Goal: Transaction & Acquisition: Purchase product/service

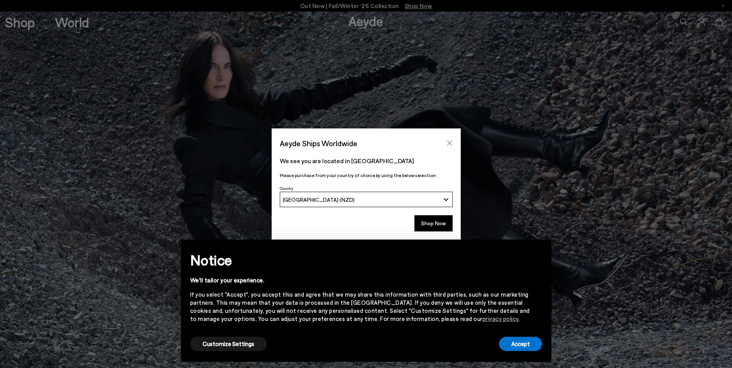
click at [450, 144] on icon "Close" at bounding box center [450, 143] width 6 height 6
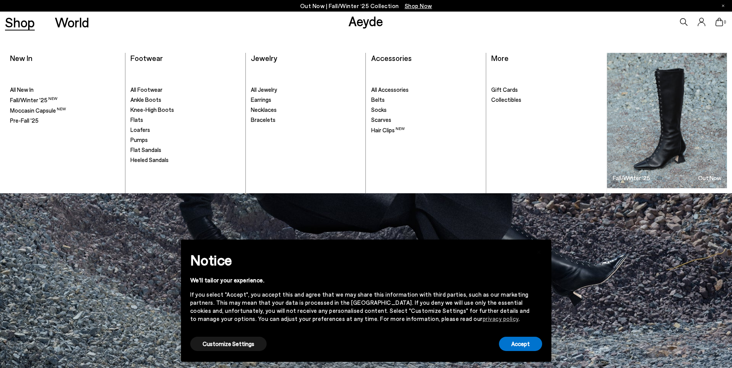
click at [21, 23] on link "Shop" at bounding box center [20, 22] width 30 height 14
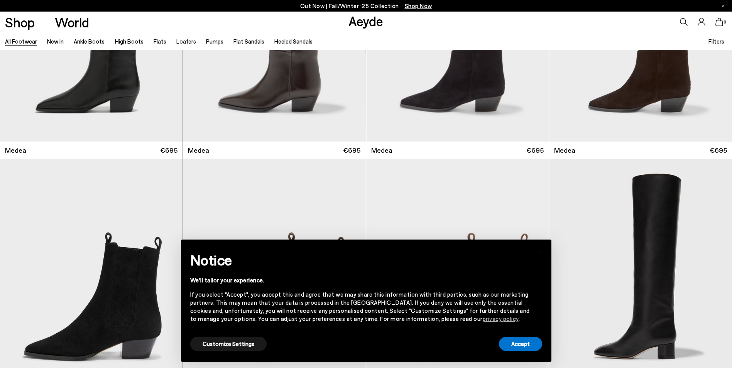
scroll to position [193, 0]
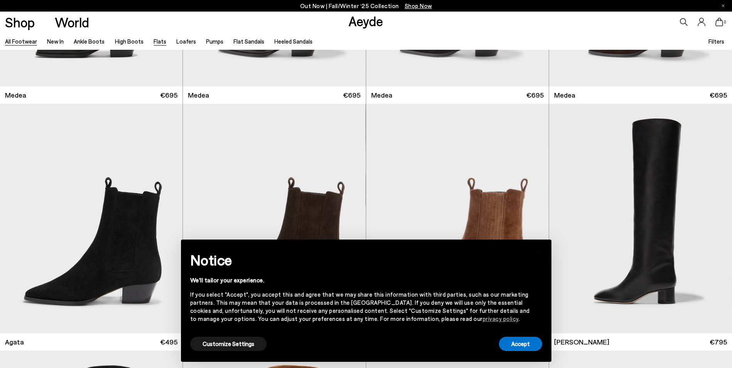
click at [154, 42] on link "Flats" at bounding box center [160, 41] width 13 height 7
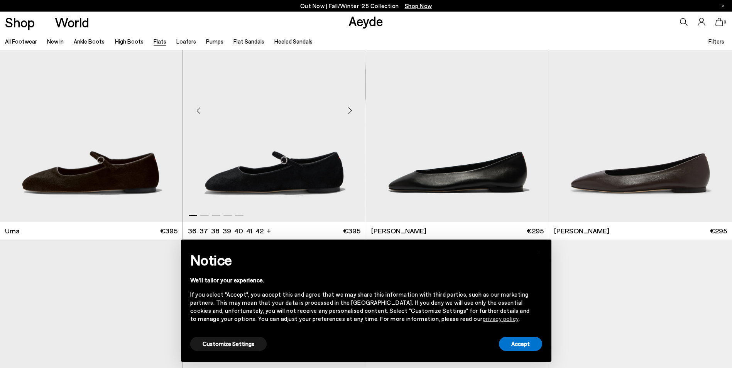
scroll to position [77, 0]
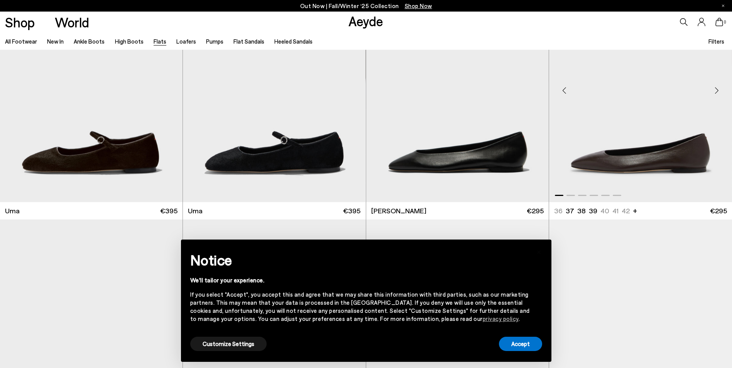
click at [688, 164] on img "1 / 6" at bounding box center [640, 88] width 183 height 230
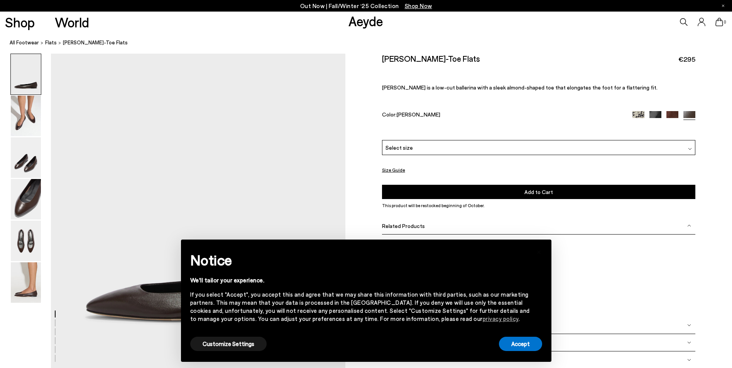
click at [670, 115] on img at bounding box center [673, 117] width 12 height 12
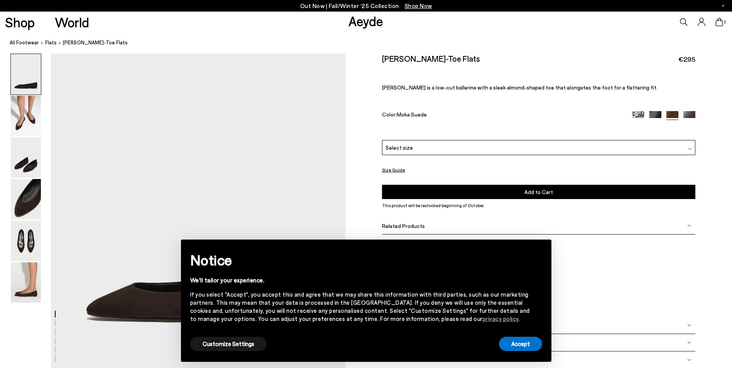
click at [656, 116] on img at bounding box center [656, 117] width 12 height 12
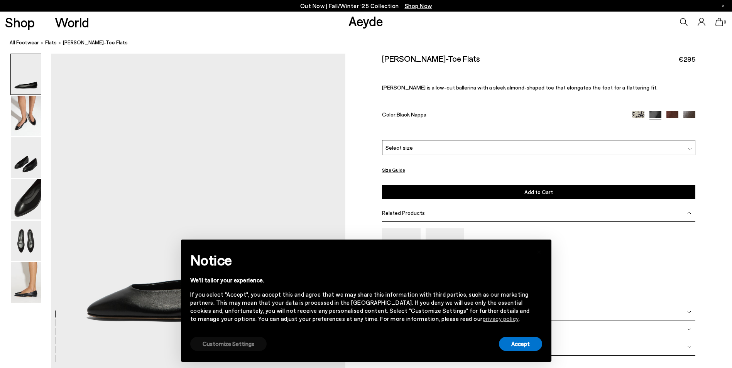
click at [233, 342] on button "Customize Settings" at bounding box center [228, 344] width 76 height 14
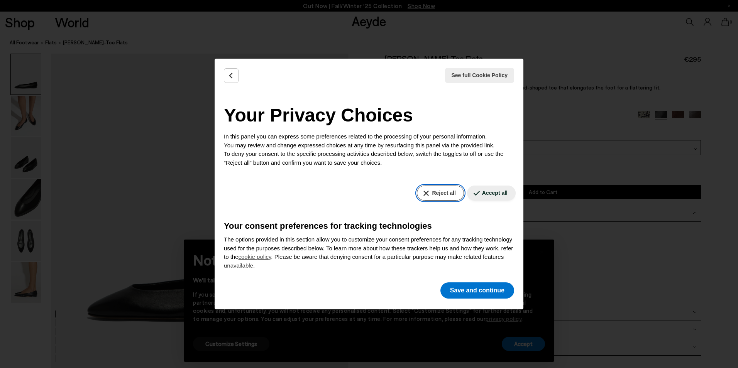
drag, startPoint x: 440, startPoint y: 187, endPoint x: 440, endPoint y: 193, distance: 5.5
click at [441, 190] on button "Reject all" at bounding box center [440, 193] width 47 height 15
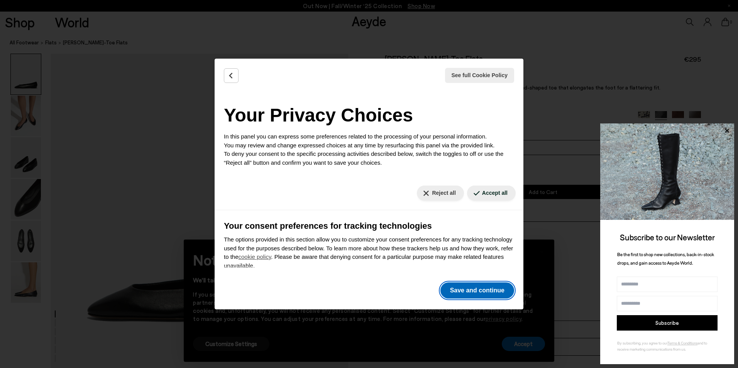
click at [466, 291] on button "Save and continue" at bounding box center [477, 291] width 74 height 16
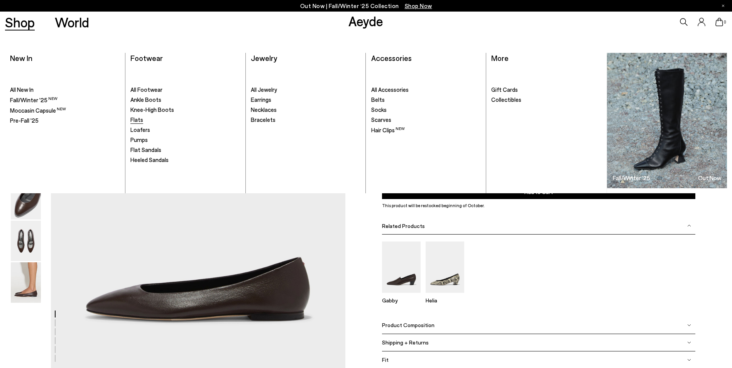
click at [134, 118] on span "Flats" at bounding box center [136, 119] width 13 height 7
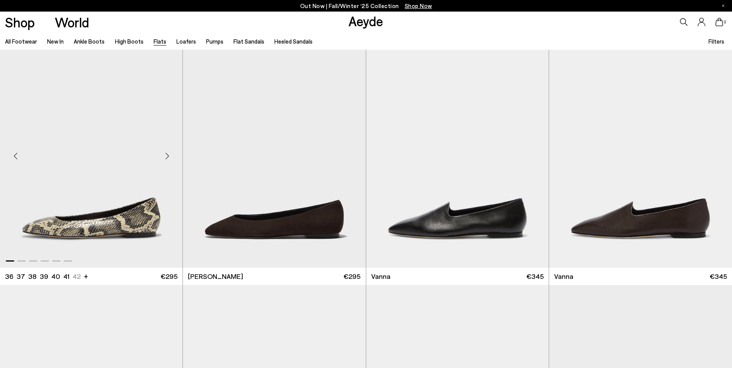
scroll to position [270, 0]
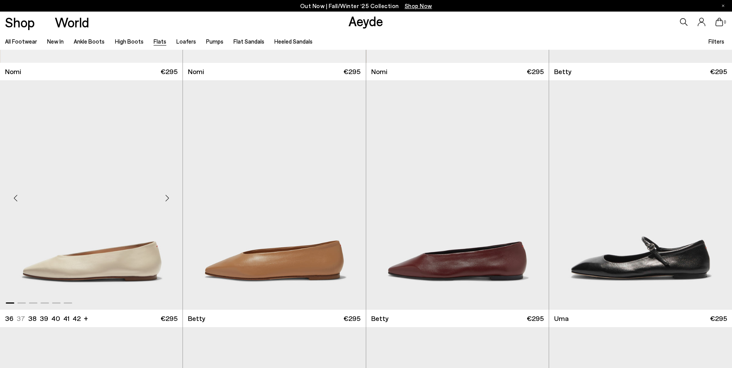
scroll to position [733, 0]
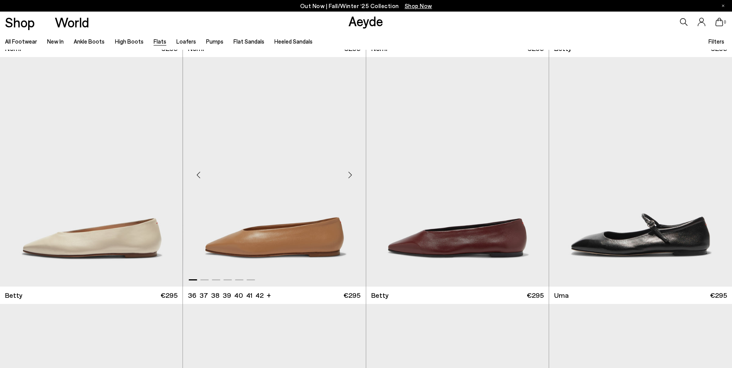
click at [284, 247] on img "1 / 6" at bounding box center [274, 172] width 183 height 230
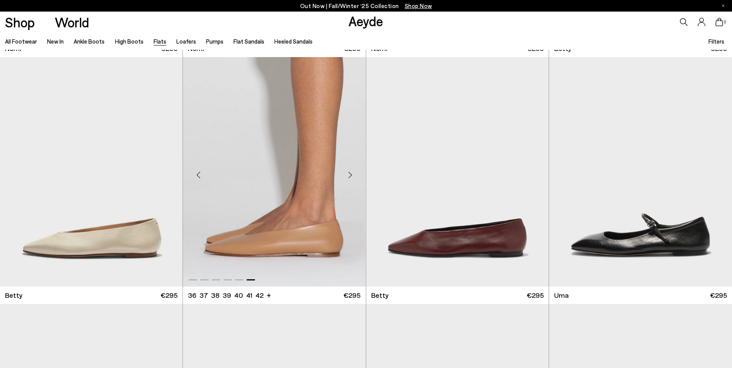
click at [284, 247] on img "6 / 6" at bounding box center [274, 172] width 183 height 230
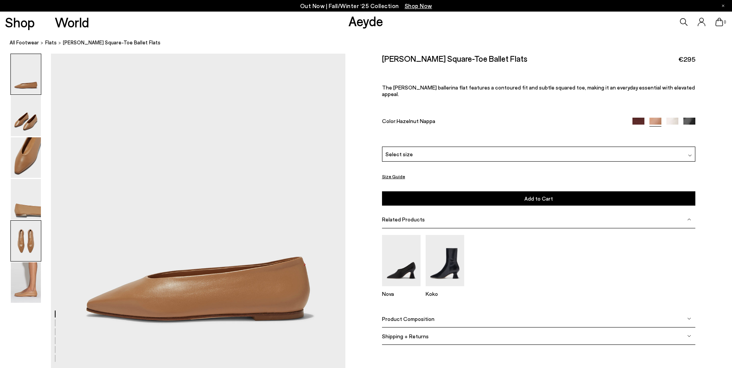
click at [21, 244] on img at bounding box center [26, 241] width 30 height 41
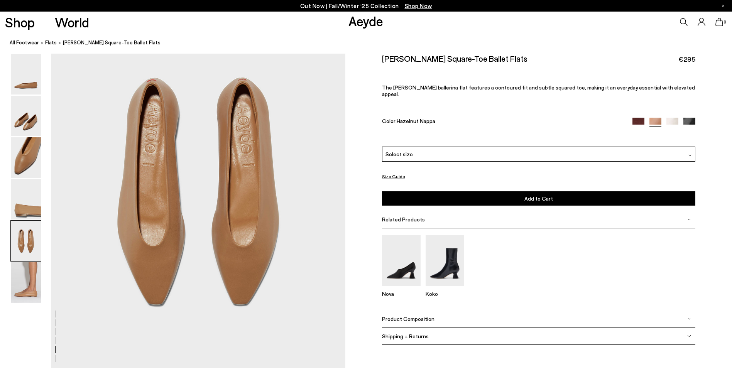
scroll to position [1536, 0]
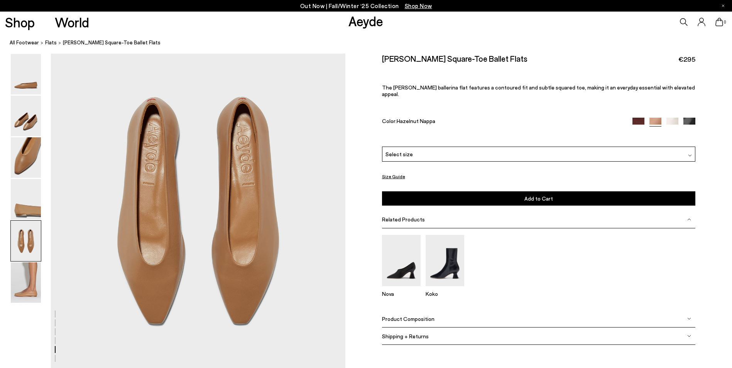
click at [398, 150] on span "Select size" at bounding box center [399, 154] width 27 height 8
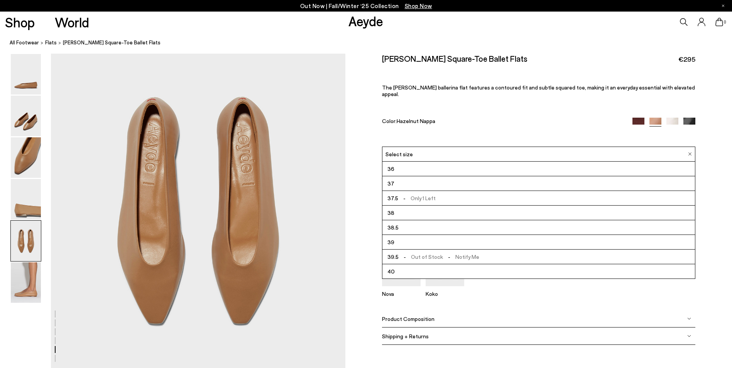
click at [408, 254] on span "-" at bounding box center [405, 257] width 12 height 7
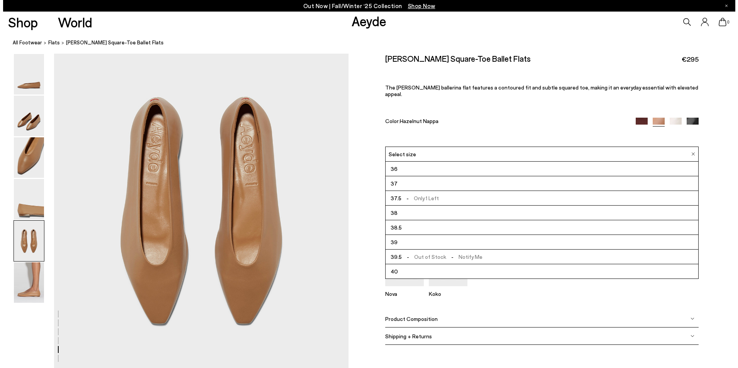
scroll to position [1544, 0]
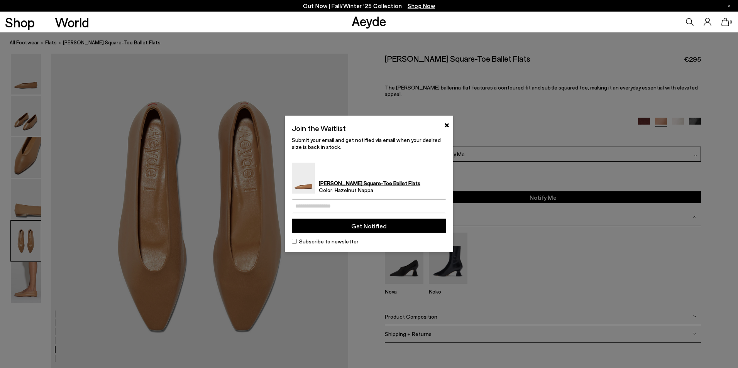
click at [331, 206] on input "email" at bounding box center [369, 206] width 154 height 14
type input "**********"
click at [337, 233] on button "Get Notified" at bounding box center [369, 226] width 154 height 14
click at [344, 230] on button "Get Notified" at bounding box center [369, 226] width 154 height 14
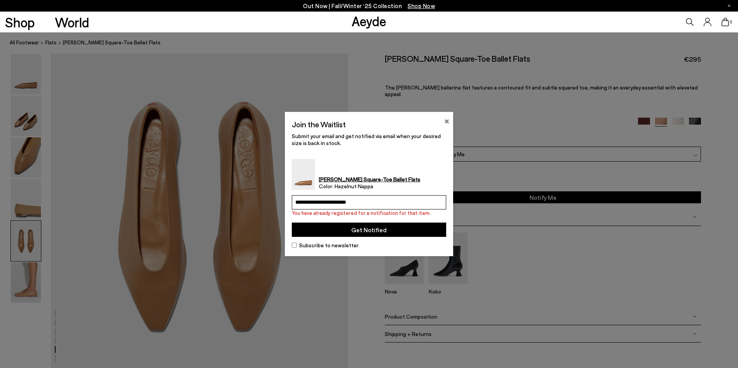
click at [445, 122] on button "×" at bounding box center [446, 120] width 5 height 9
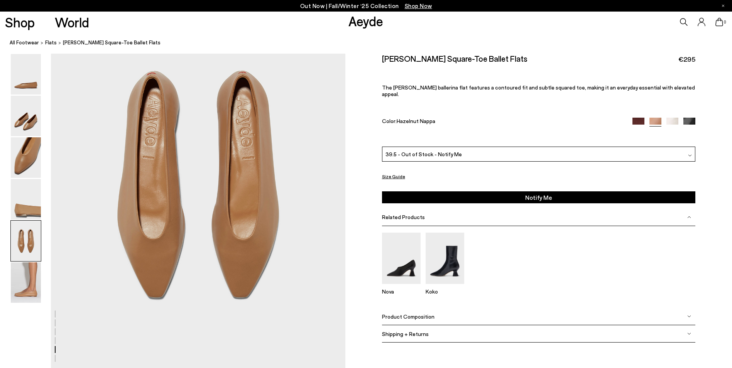
scroll to position [1575, 0]
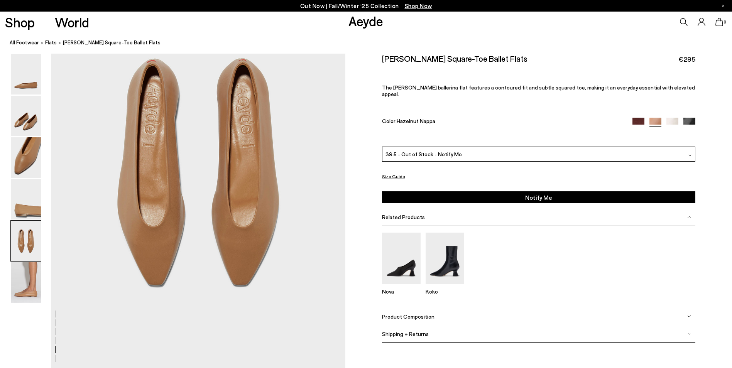
click at [637, 118] on img at bounding box center [639, 124] width 12 height 12
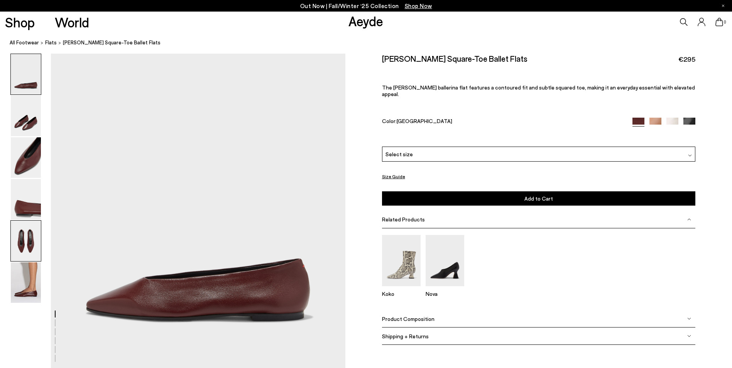
click at [31, 247] on img at bounding box center [26, 241] width 30 height 41
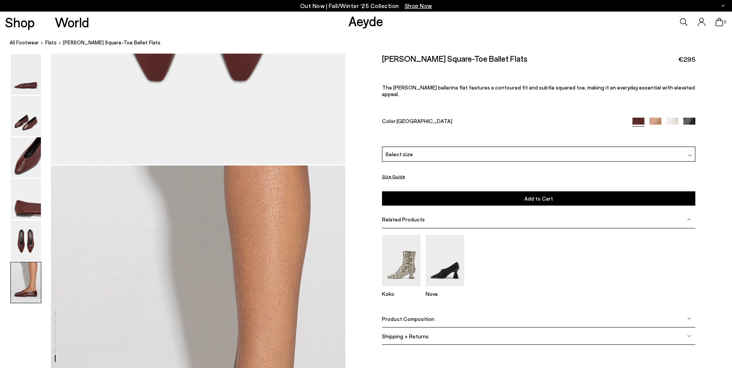
scroll to position [1922, 0]
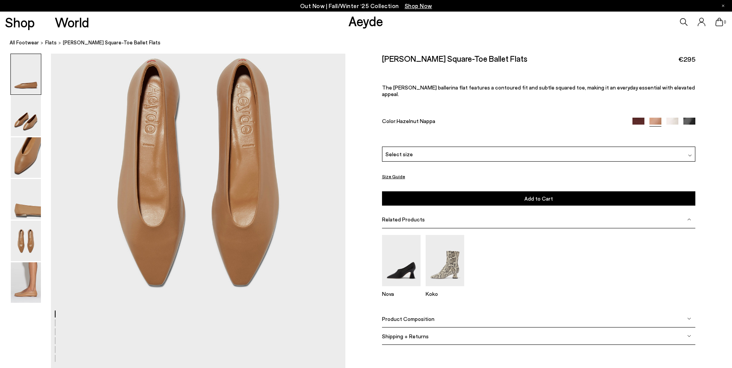
scroll to position [1536, 0]
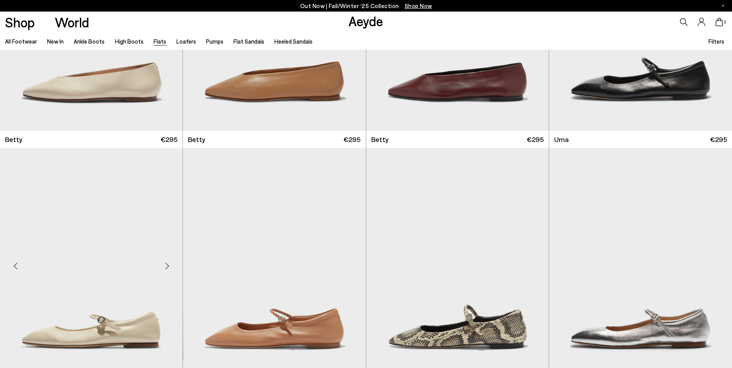
scroll to position [811, 0]
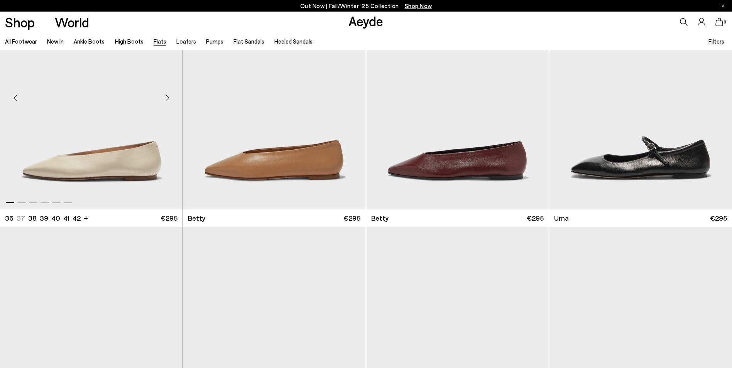
click at [97, 174] on img "1 / 6" at bounding box center [91, 95] width 183 height 230
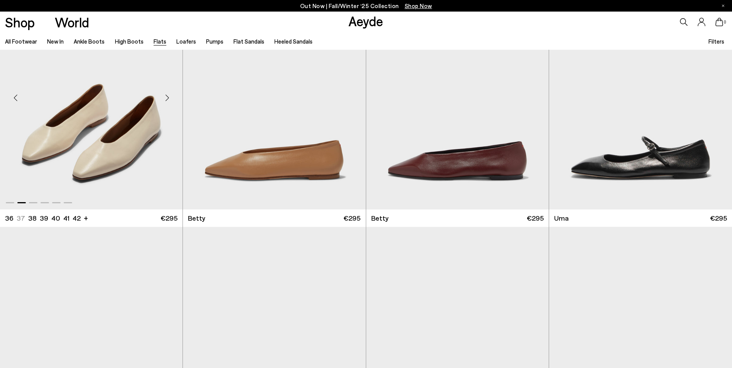
click at [96, 174] on img "2 / 6" at bounding box center [91, 95] width 183 height 230
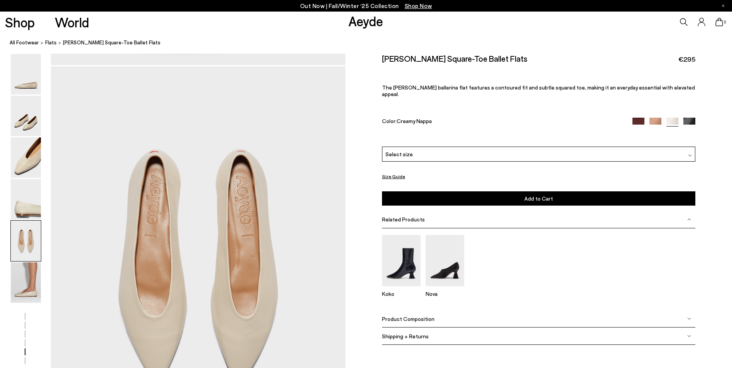
scroll to position [1660, 0]
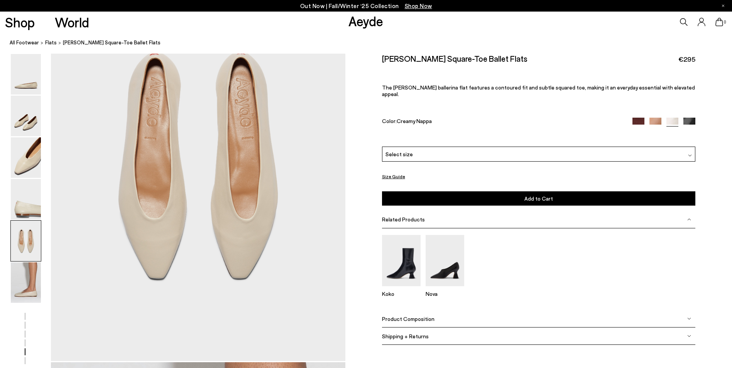
click at [479, 152] on div "Select size" at bounding box center [539, 154] width 314 height 15
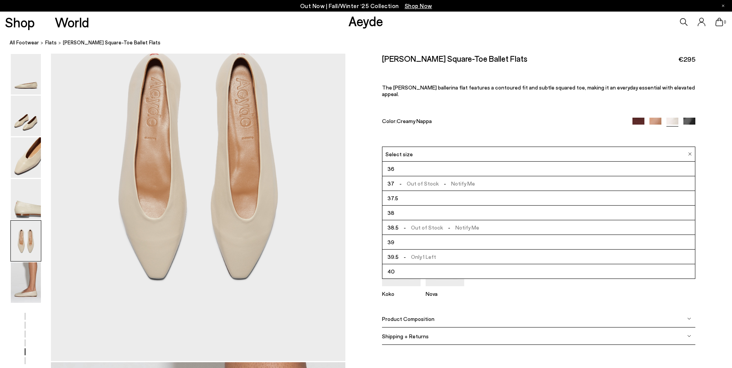
click at [437, 251] on li "39.5 - Only 1 Left" at bounding box center [539, 257] width 313 height 15
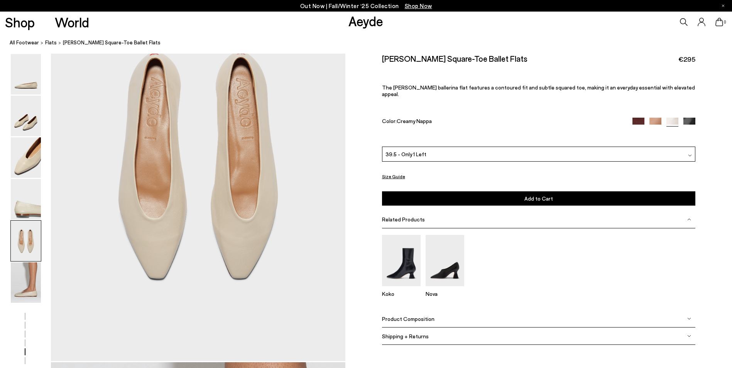
drag, startPoint x: 542, startPoint y: 191, endPoint x: 544, endPoint y: 195, distance: 4.3
click at [543, 195] on span "Add to Cart" at bounding box center [539, 198] width 29 height 7
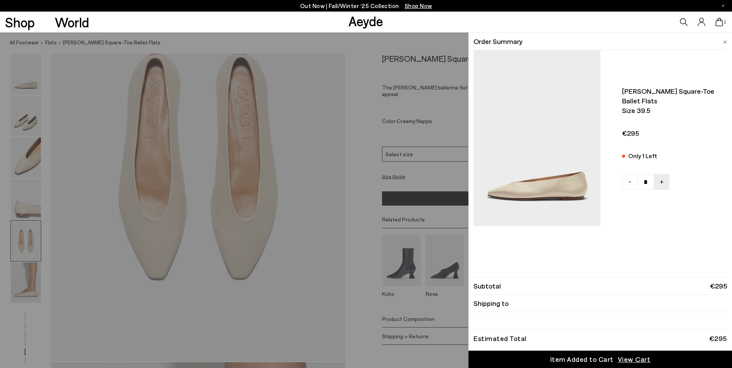
click at [333, 274] on div "Quick Add Color Size View Details Order Summary Betty square-toe ballet flats S…" at bounding box center [366, 200] width 732 height 336
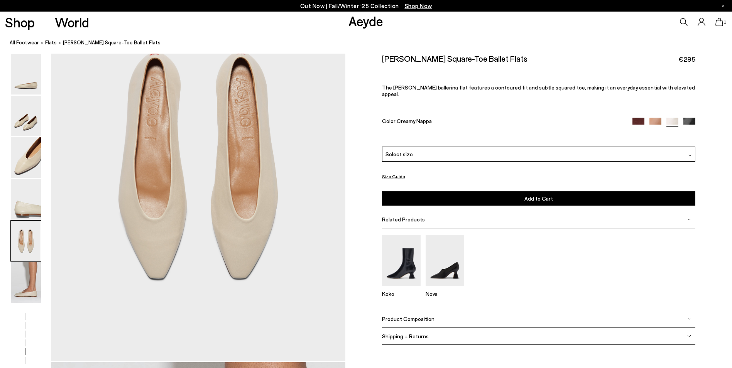
click at [447, 155] on div "Select size" at bounding box center [539, 154] width 314 height 15
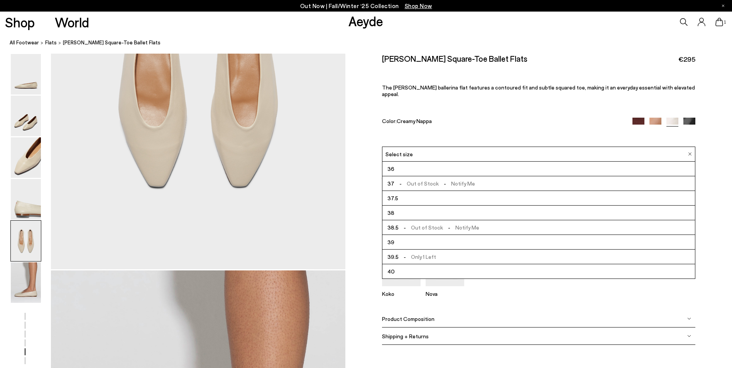
scroll to position [1776, 0]
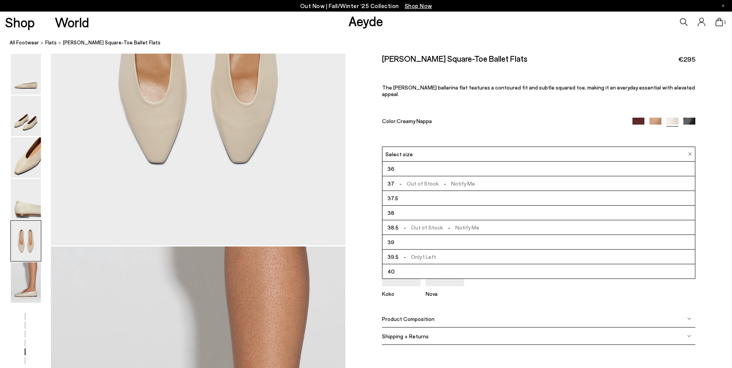
click at [503, 310] on div "Product Composition" at bounding box center [539, 318] width 314 height 17
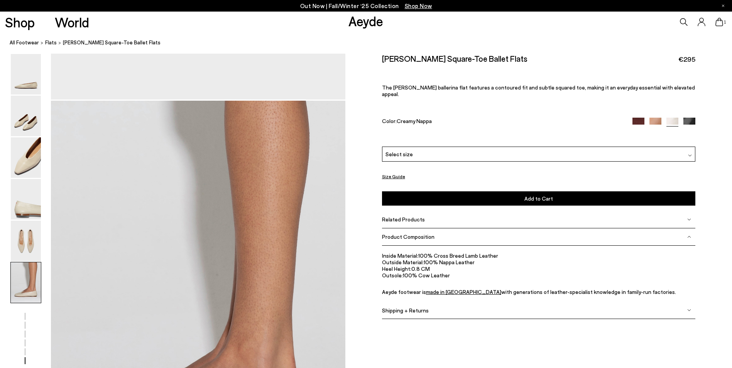
scroll to position [1891, 0]
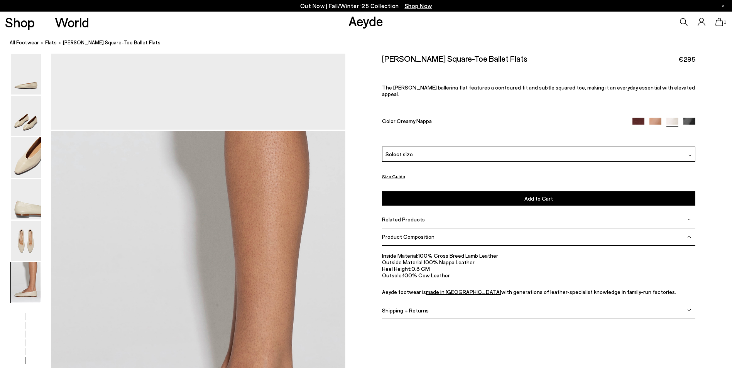
click at [717, 23] on icon at bounding box center [720, 22] width 8 height 8
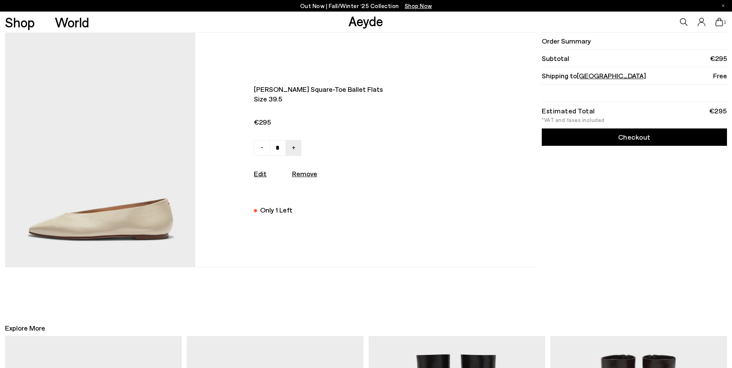
click at [630, 135] on link "Checkout" at bounding box center [634, 137] width 185 height 17
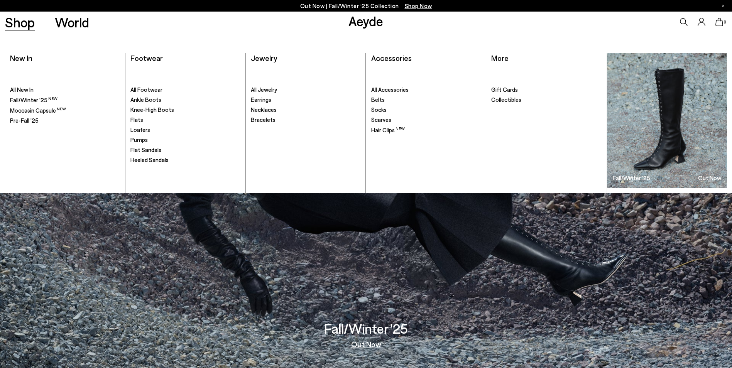
click at [14, 25] on link "Shop" at bounding box center [20, 22] width 30 height 14
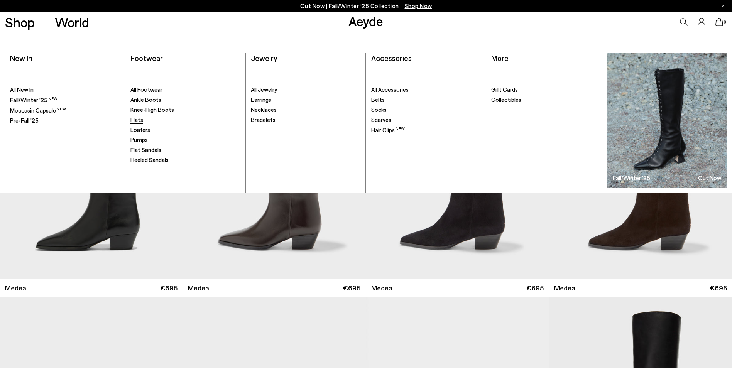
click at [138, 123] on link "Flats" at bounding box center [185, 120] width 110 height 8
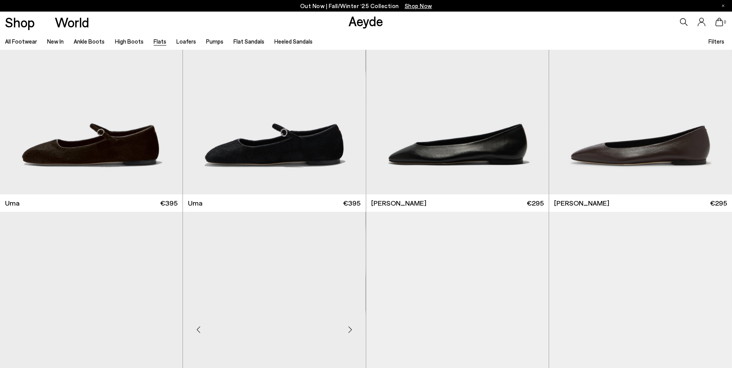
scroll to position [77, 0]
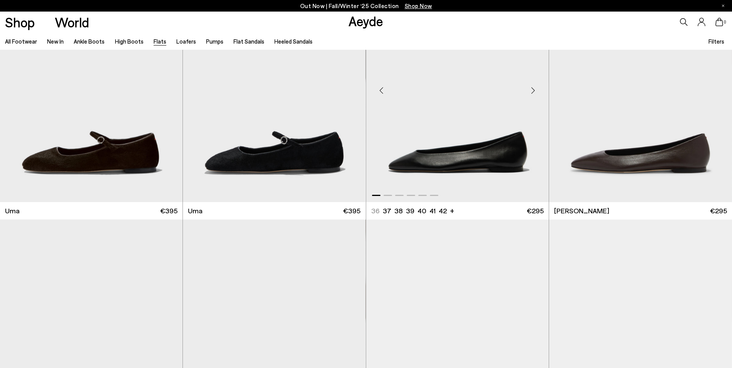
click at [472, 155] on img "1 / 6" at bounding box center [457, 88] width 183 height 230
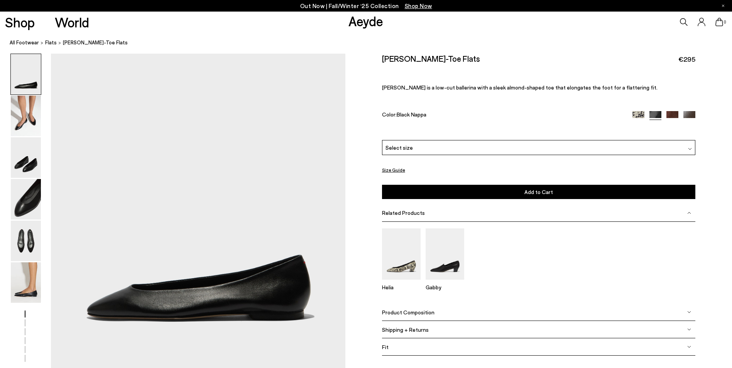
click at [496, 150] on div "Select size" at bounding box center [539, 147] width 314 height 15
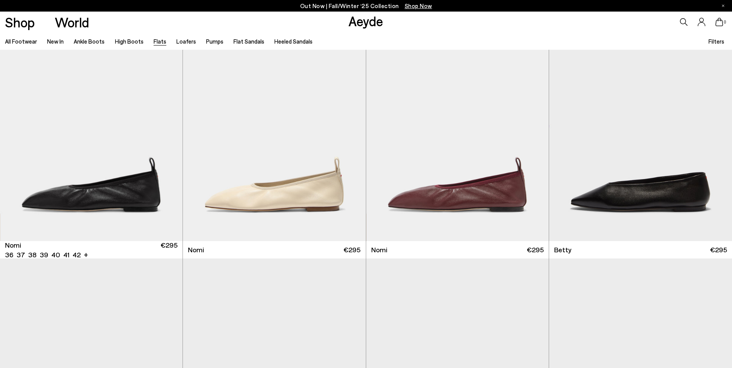
scroll to position [579, 0]
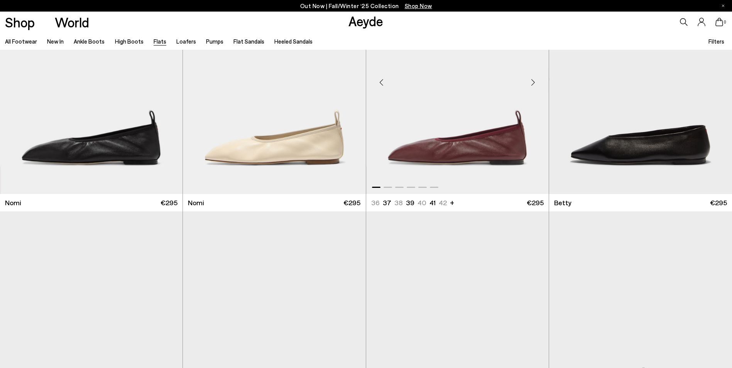
click at [466, 156] on img "1 / 6" at bounding box center [457, 80] width 183 height 230
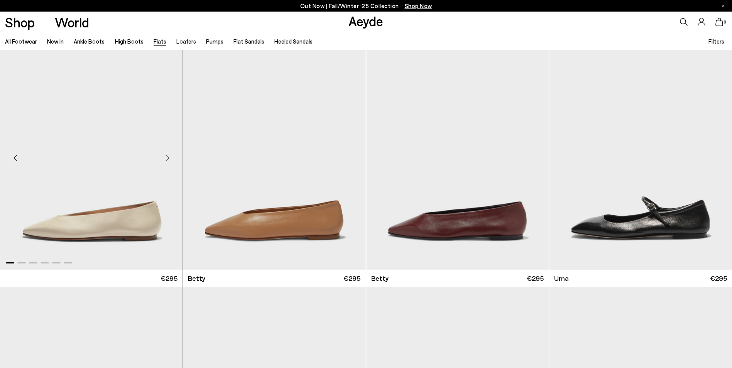
scroll to position [811, 0]
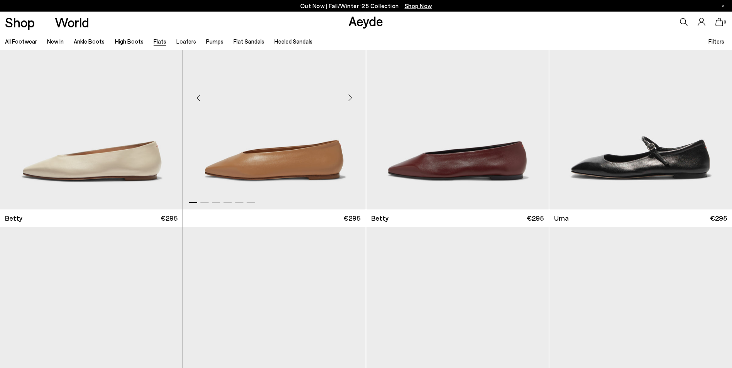
click at [298, 172] on img "1 / 6" at bounding box center [274, 95] width 183 height 230
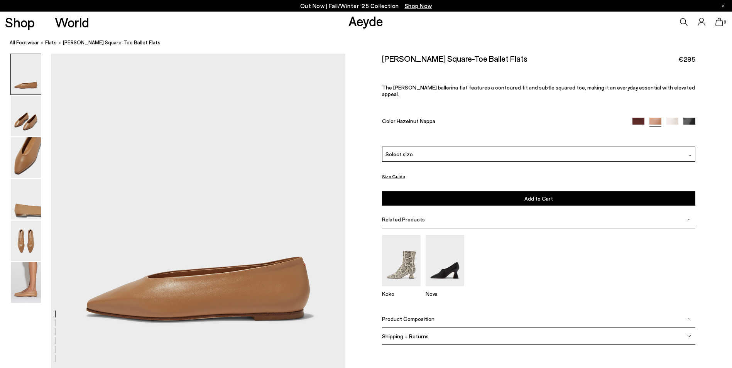
click at [493, 151] on div "Select size" at bounding box center [539, 154] width 314 height 15
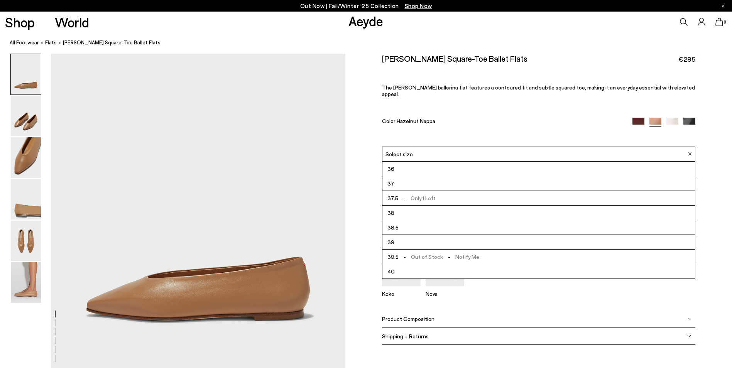
click at [467, 252] on span "- Out of Stock - Notify Me" at bounding box center [439, 257] width 81 height 10
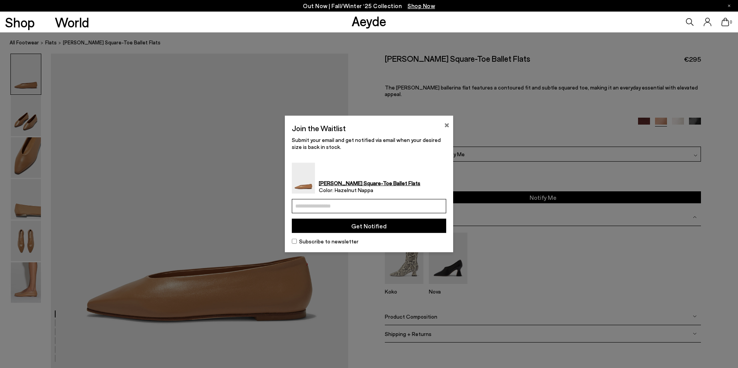
drag, startPoint x: 445, startPoint y: 124, endPoint x: 439, endPoint y: 126, distance: 6.7
click at [446, 124] on button "×" at bounding box center [446, 124] width 5 height 9
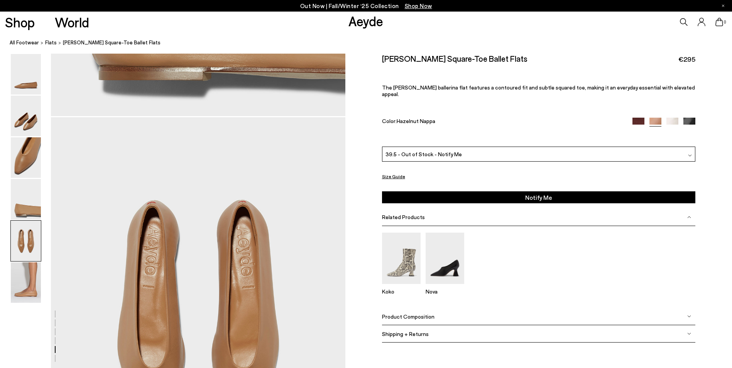
scroll to position [1544, 0]
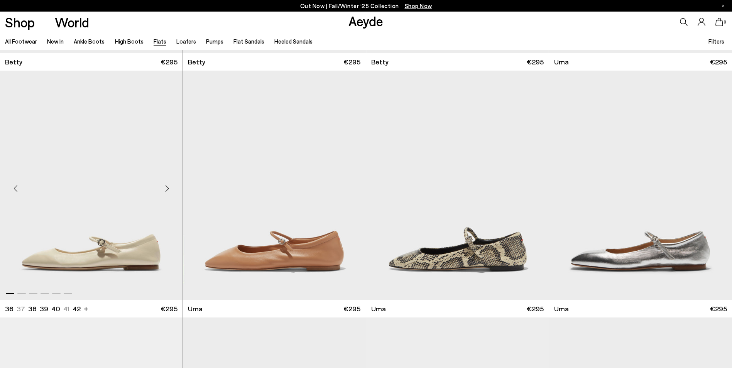
scroll to position [967, 0]
click at [316, 262] on img "1 / 6" at bounding box center [274, 186] width 183 height 230
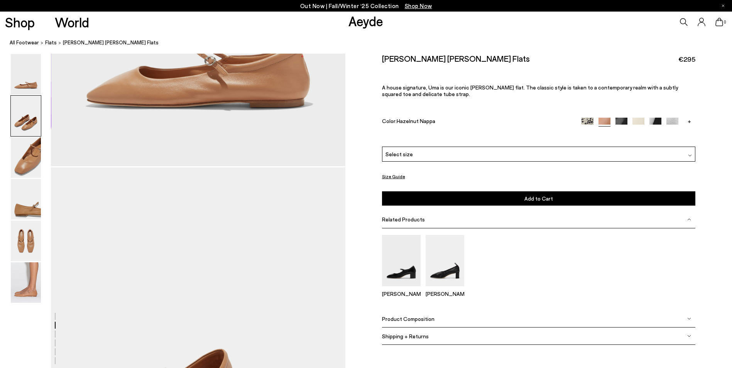
scroll to position [425, 0]
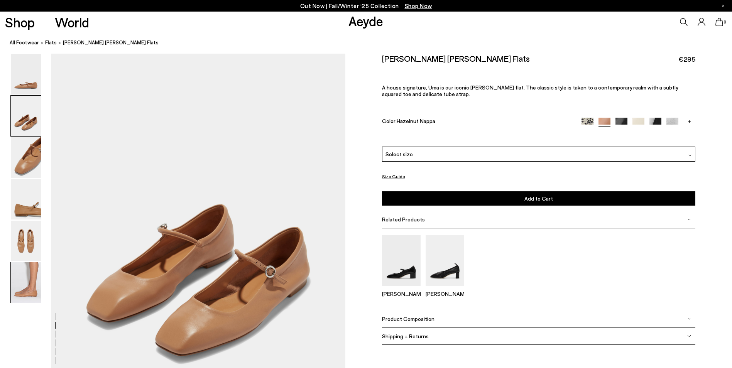
click at [29, 298] on img at bounding box center [26, 282] width 30 height 41
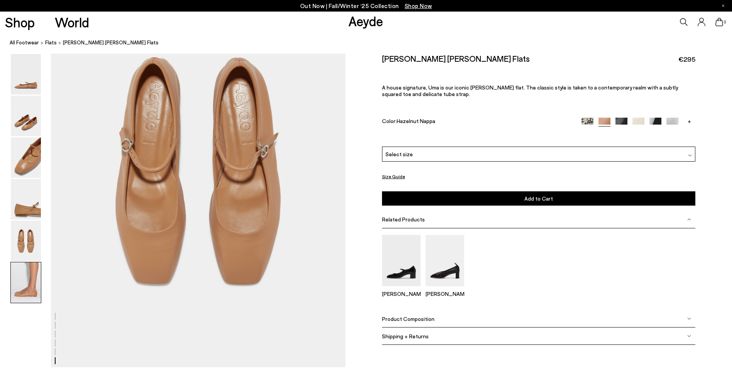
scroll to position [2022, 0]
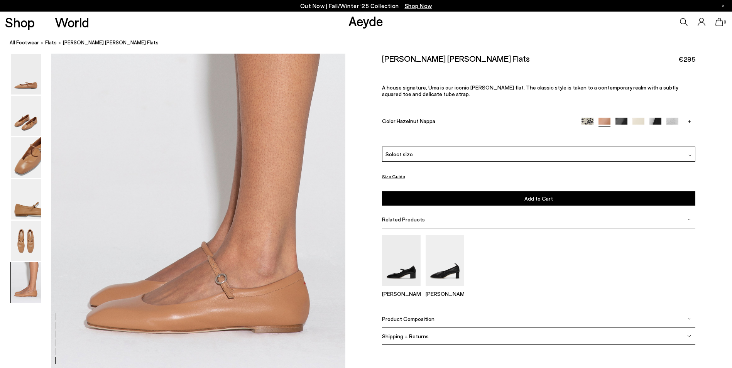
click at [20, 250] on img at bounding box center [26, 241] width 30 height 41
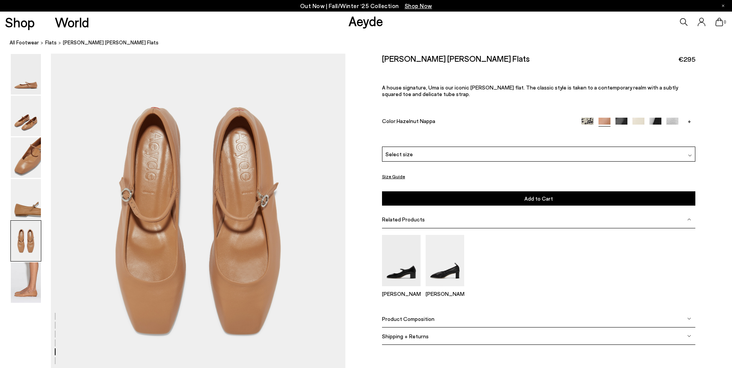
scroll to position [1576, 0]
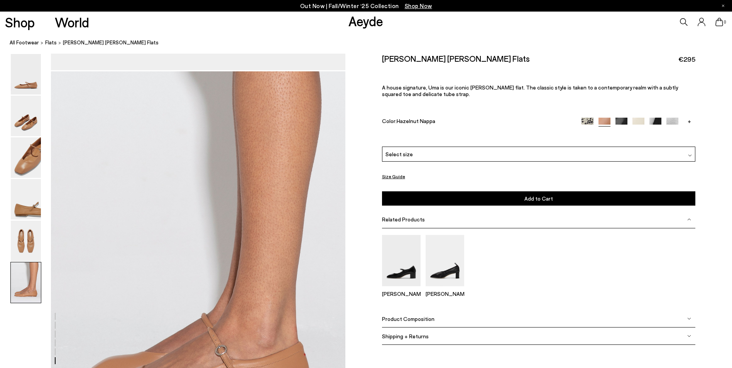
scroll to position [2039, 0]
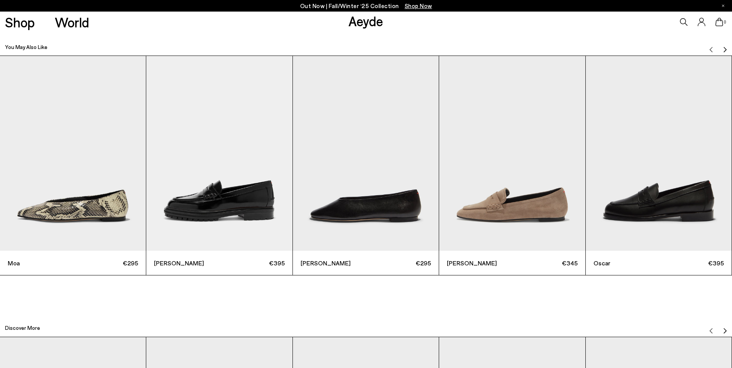
scroll to position [2425, 0]
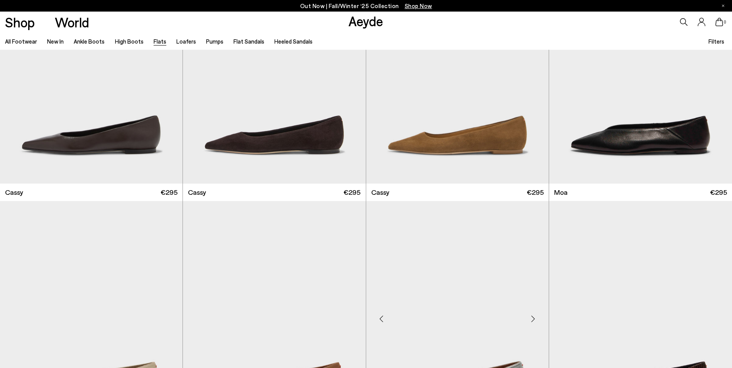
scroll to position [1730, 0]
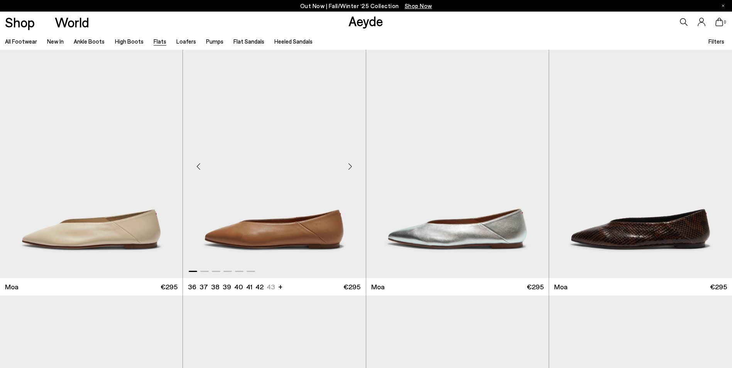
click at [281, 237] on img "1 / 6" at bounding box center [274, 164] width 183 height 230
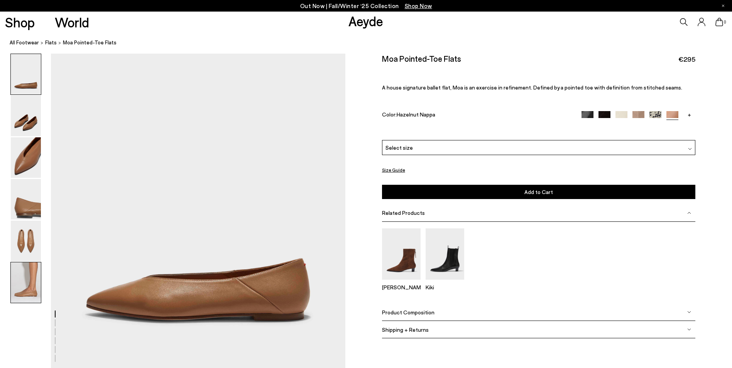
click at [20, 293] on img at bounding box center [26, 282] width 30 height 41
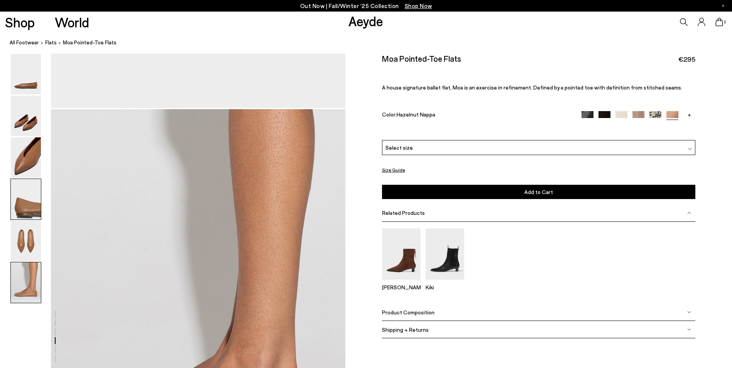
scroll to position [1944, 0]
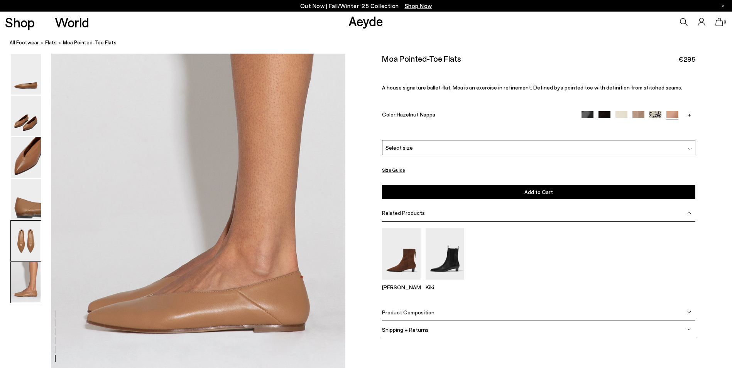
click at [25, 236] on img at bounding box center [26, 241] width 30 height 41
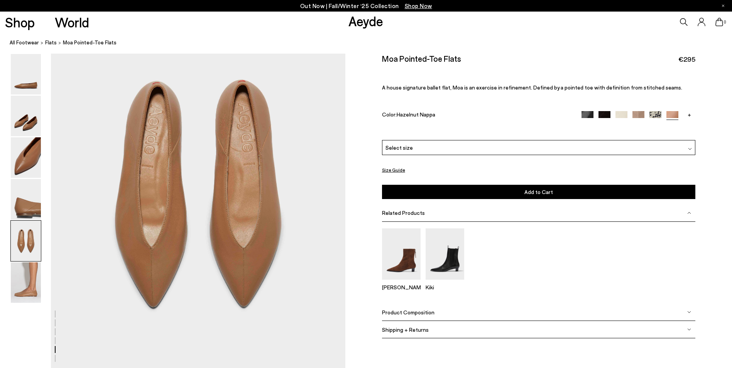
scroll to position [1580, 0]
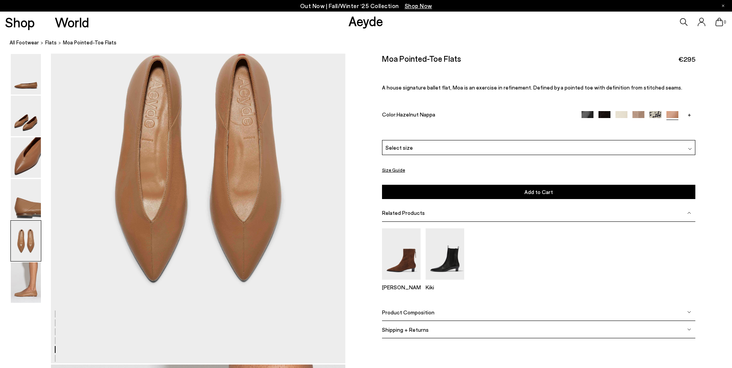
click at [477, 151] on div "Select size" at bounding box center [539, 147] width 314 height 15
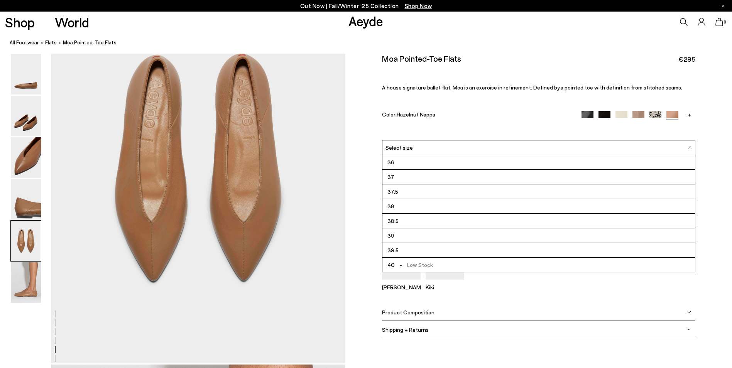
click at [445, 253] on li "39.5" at bounding box center [539, 250] width 313 height 15
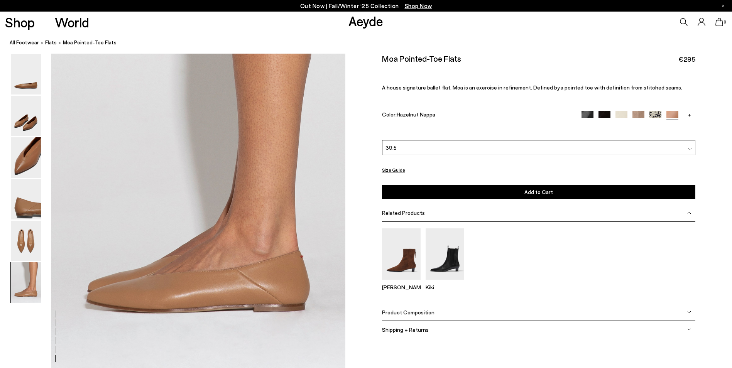
scroll to position [1966, 0]
click at [416, 314] on span "Product Composition" at bounding box center [408, 312] width 52 height 7
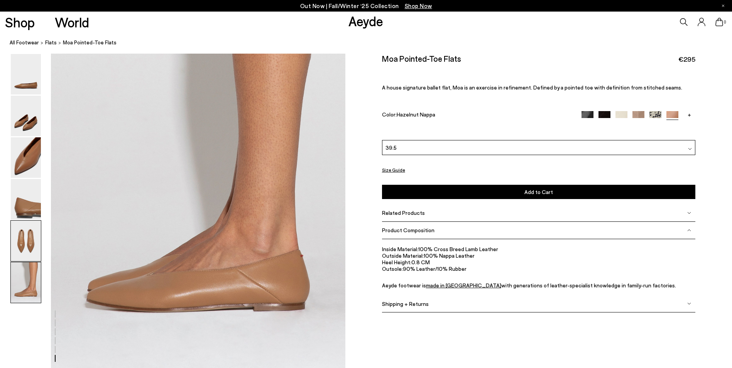
click at [22, 247] on img at bounding box center [26, 241] width 30 height 41
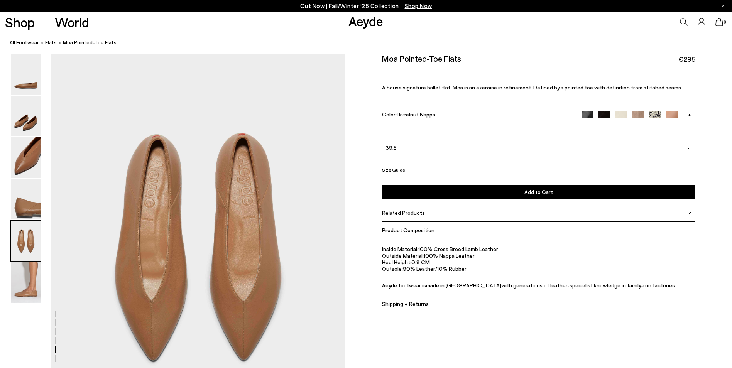
scroll to position [1498, 0]
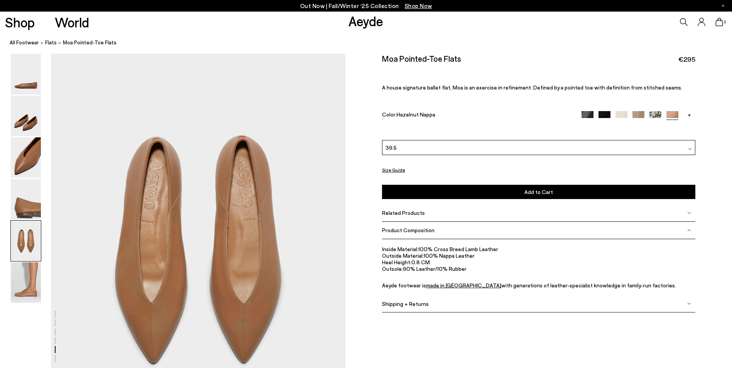
click at [483, 194] on button "Add to Cart Select a Size First" at bounding box center [539, 192] width 314 height 14
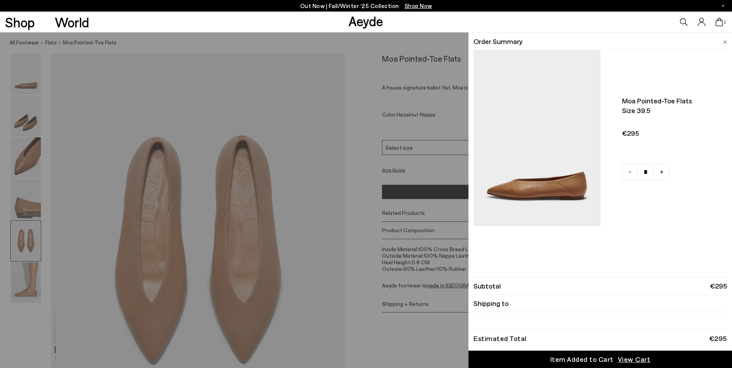
click at [438, 153] on div "Quick Add Color Size View Details Order Summary Moa pointed-toe flats Size 39.5…" at bounding box center [366, 200] width 732 height 336
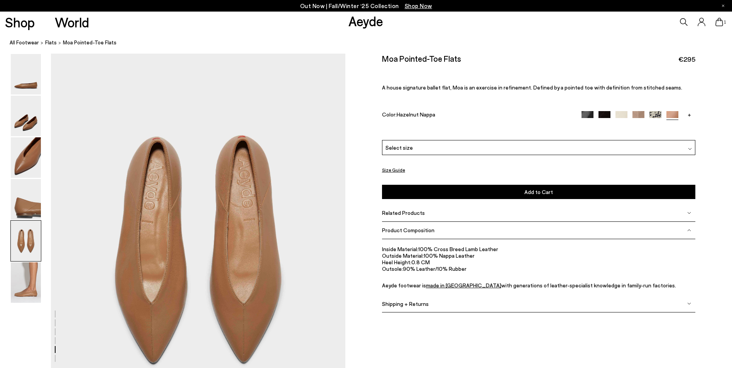
click at [686, 147] on div "Select size" at bounding box center [539, 147] width 314 height 15
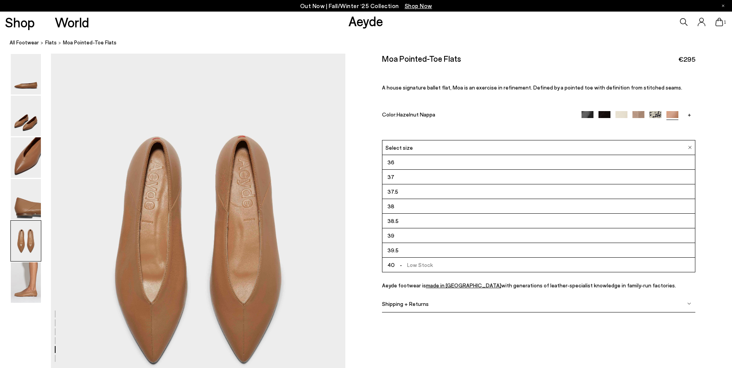
click at [417, 251] on li "39.5" at bounding box center [539, 250] width 313 height 15
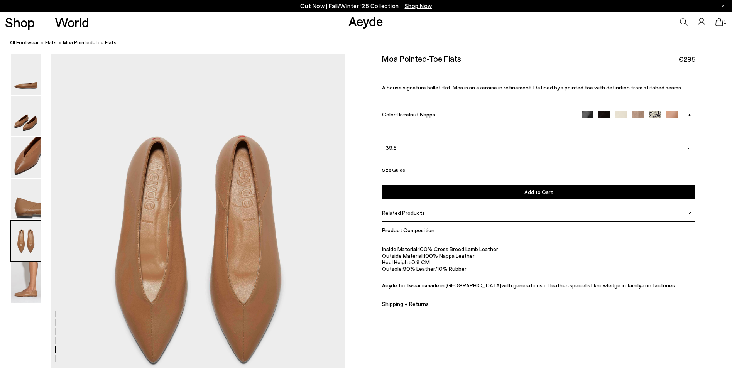
click at [453, 194] on button "Add to Cart Select a Size First" at bounding box center [539, 192] width 314 height 14
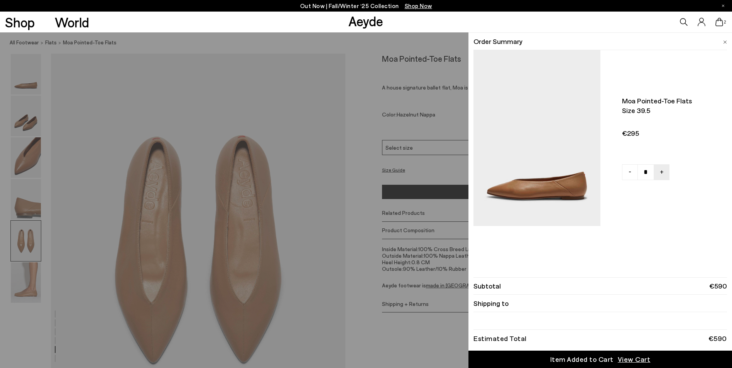
click at [278, 274] on div "Quick Add Color Size View Details Order Summary Moa pointed-toe flats Size 39.5…" at bounding box center [366, 200] width 732 height 336
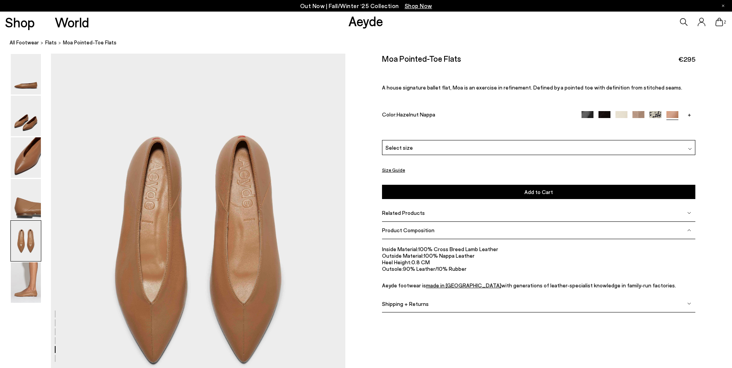
click at [719, 25] on icon at bounding box center [720, 22] width 8 height 8
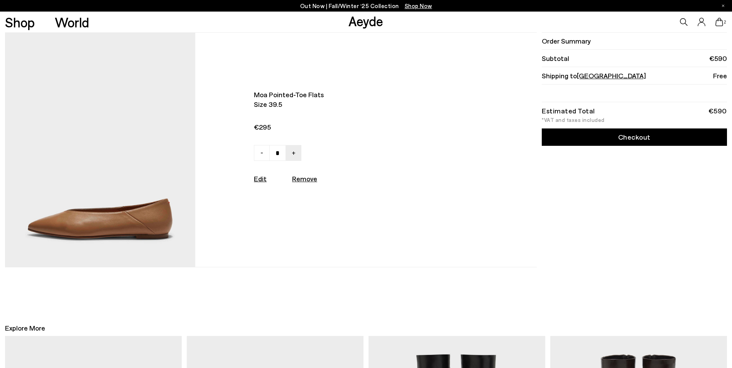
click at [258, 157] on link "-" at bounding box center [262, 153] width 16 height 16
type input "*"
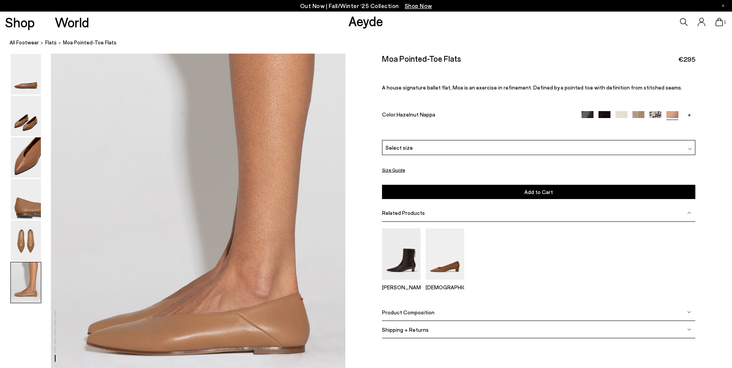
scroll to position [1999, 0]
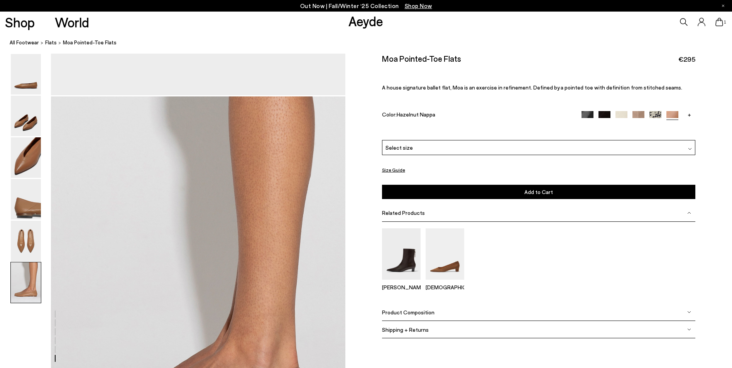
scroll to position [2004, 0]
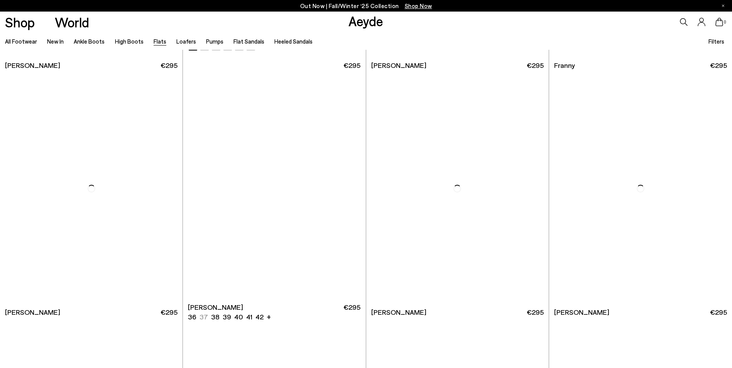
scroll to position [1724, 0]
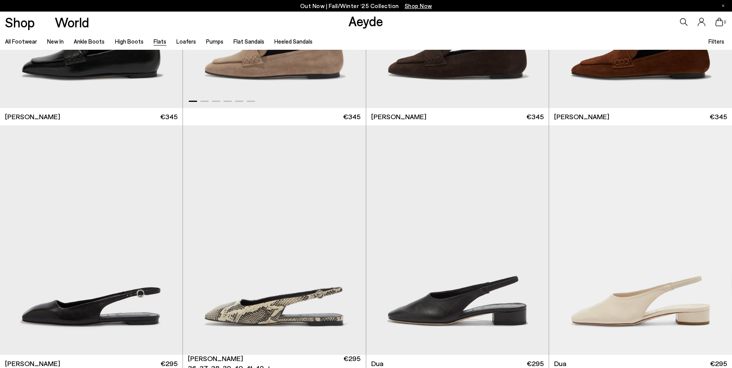
scroll to position [2148, 0]
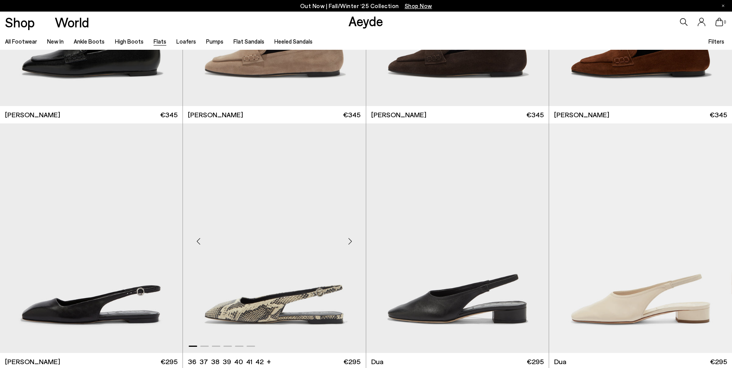
click at [351, 244] on div "Next slide" at bounding box center [350, 241] width 23 height 23
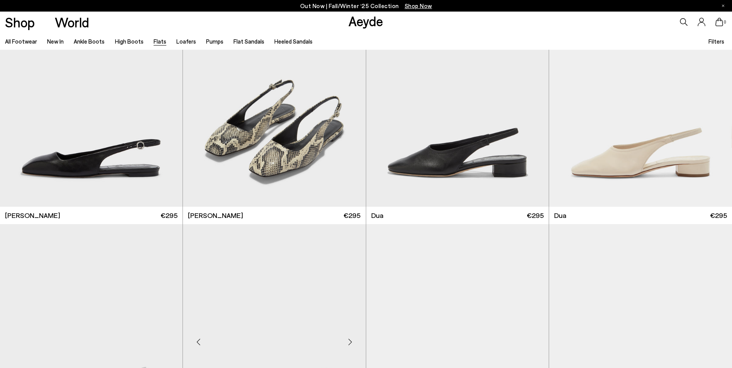
scroll to position [2264, 0]
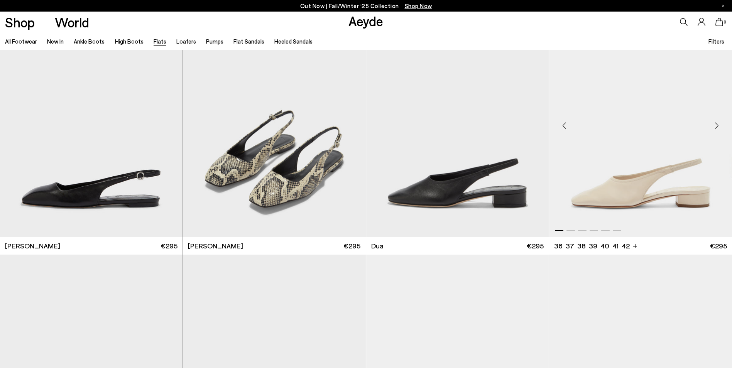
click at [718, 127] on div "Next slide" at bounding box center [716, 125] width 23 height 23
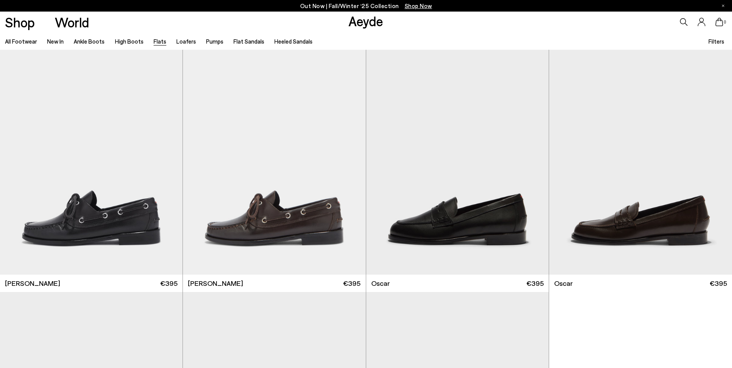
scroll to position [3693, 0]
